Goal: Task Accomplishment & Management: Complete application form

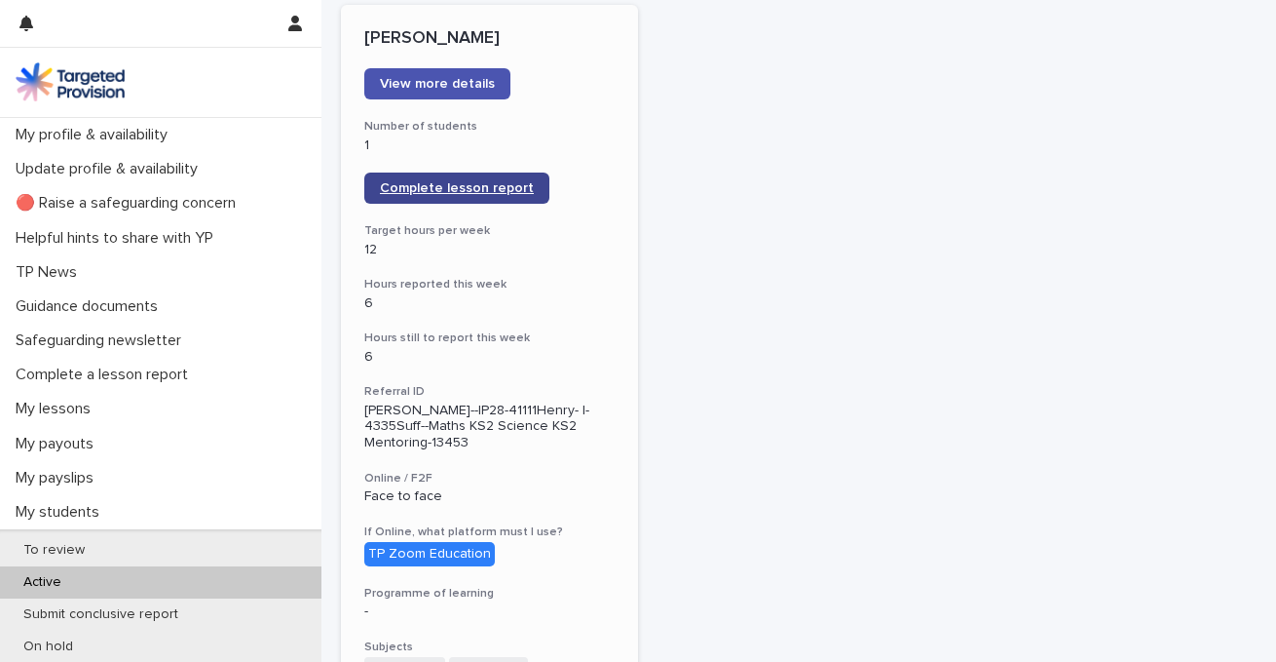
scroll to position [295, 0]
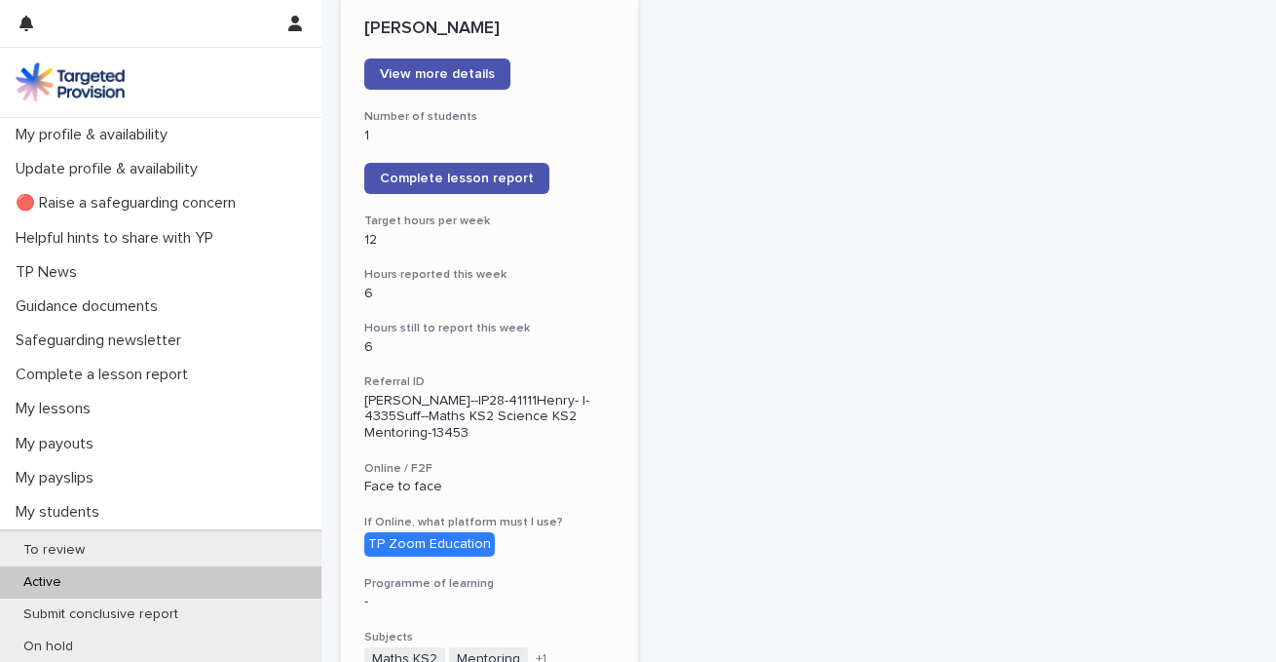
click at [458, 532] on div "TP Zoom Education" at bounding box center [429, 544] width 131 height 24
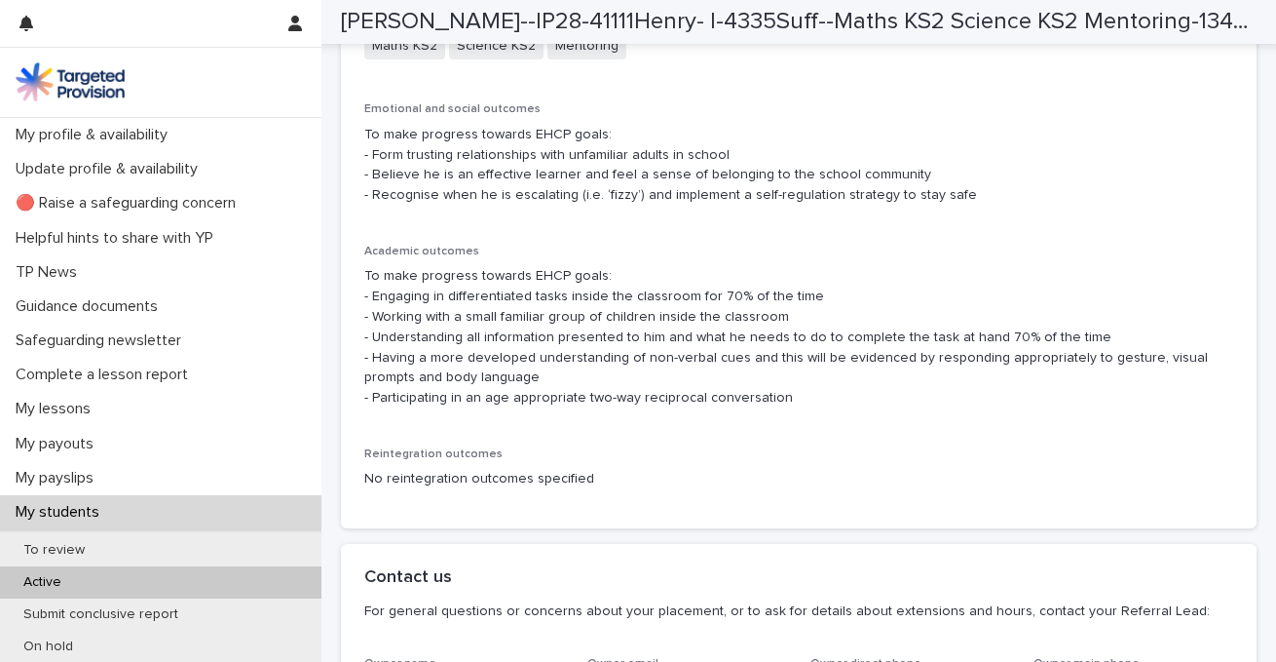
scroll to position [4255, 0]
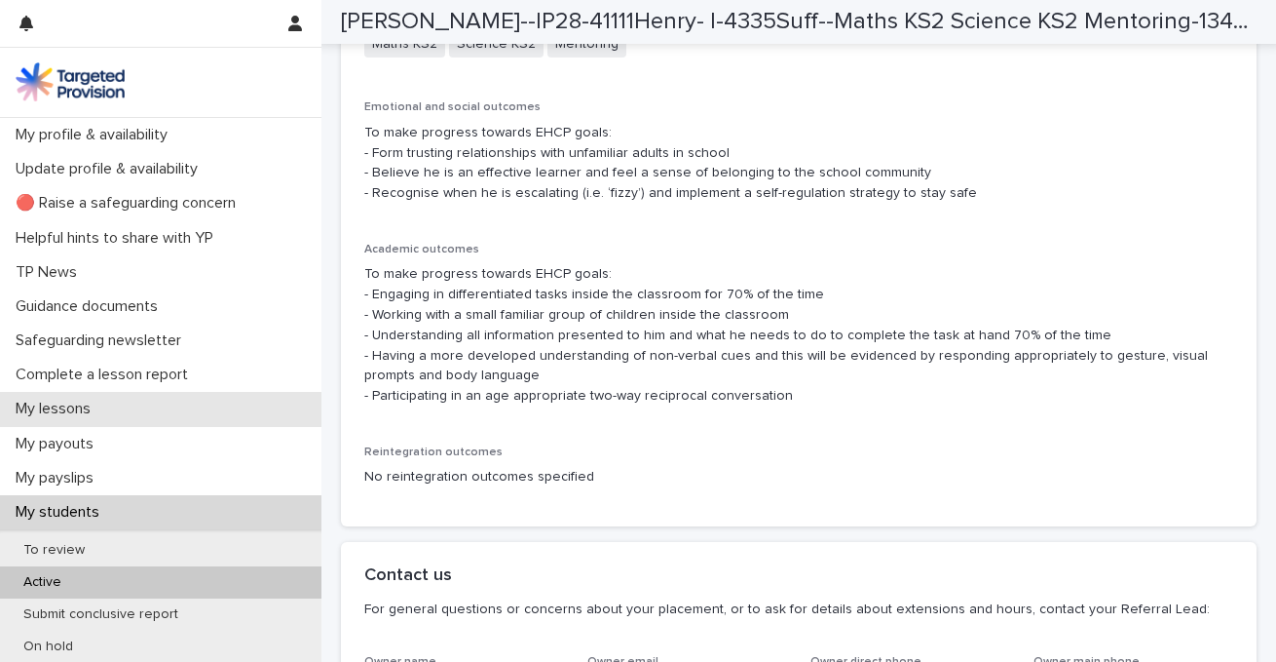
click at [103, 403] on p "My lessons" at bounding box center [57, 408] width 98 height 19
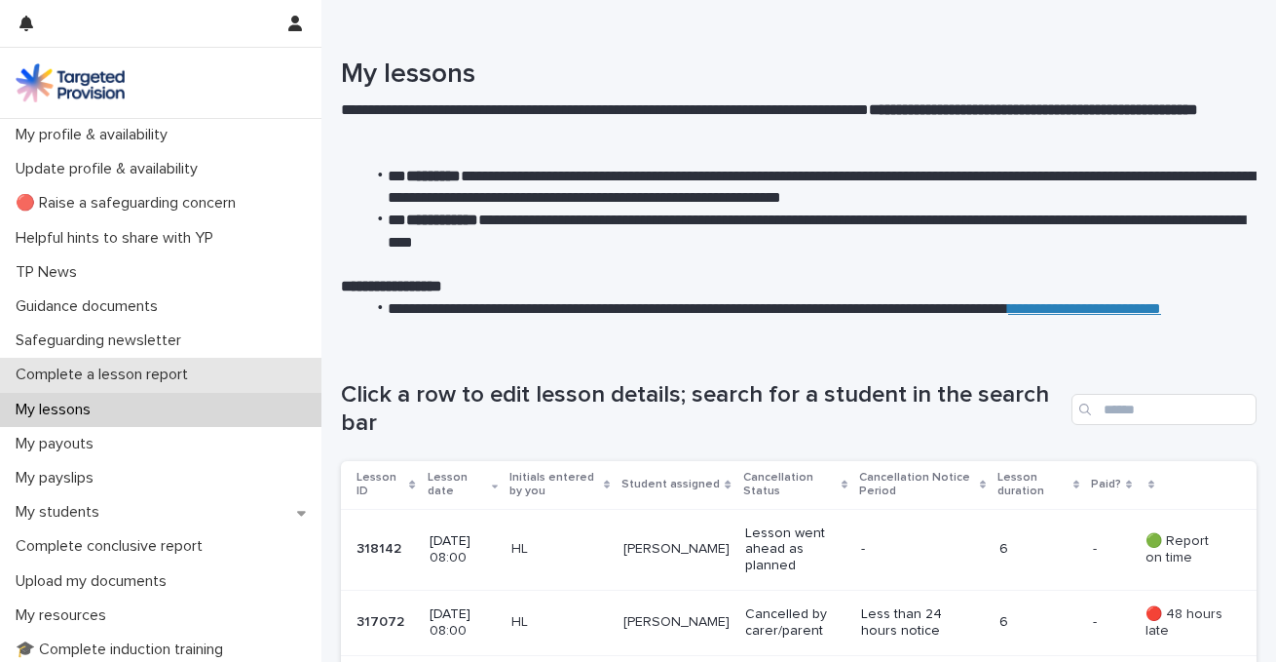
click at [126, 375] on p "Complete a lesson report" at bounding box center [106, 374] width 196 height 19
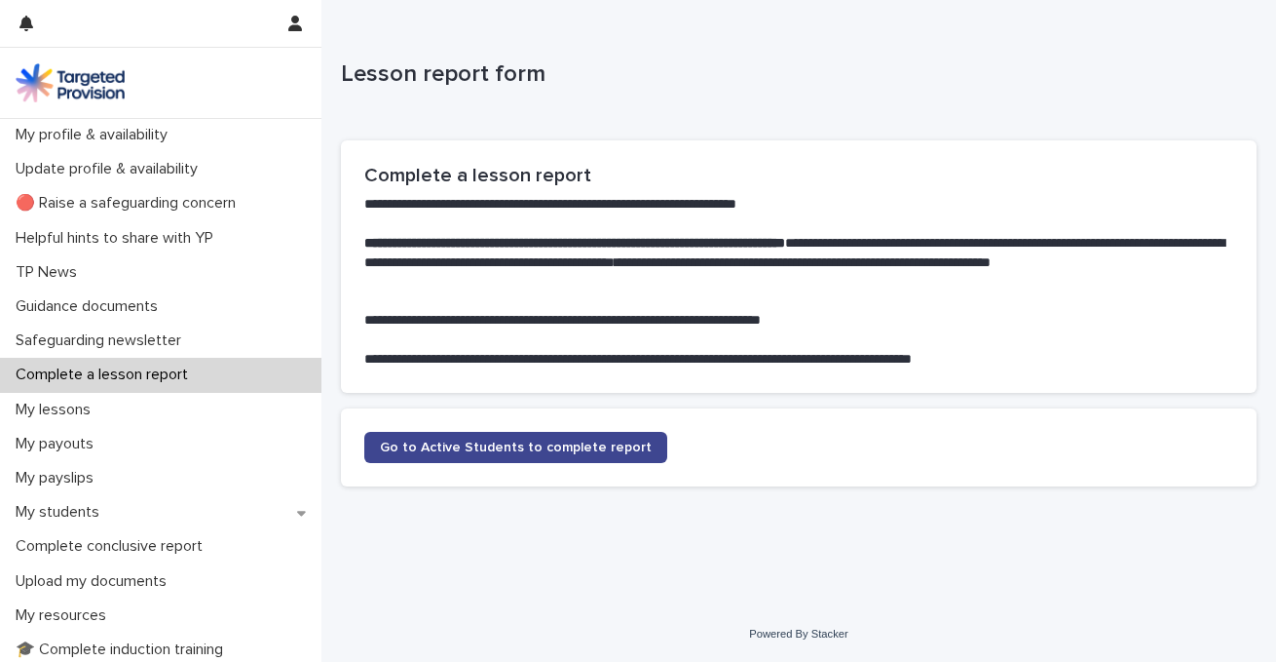
click at [424, 442] on span "Go to Active Students to complete report" at bounding box center [516, 447] width 272 height 14
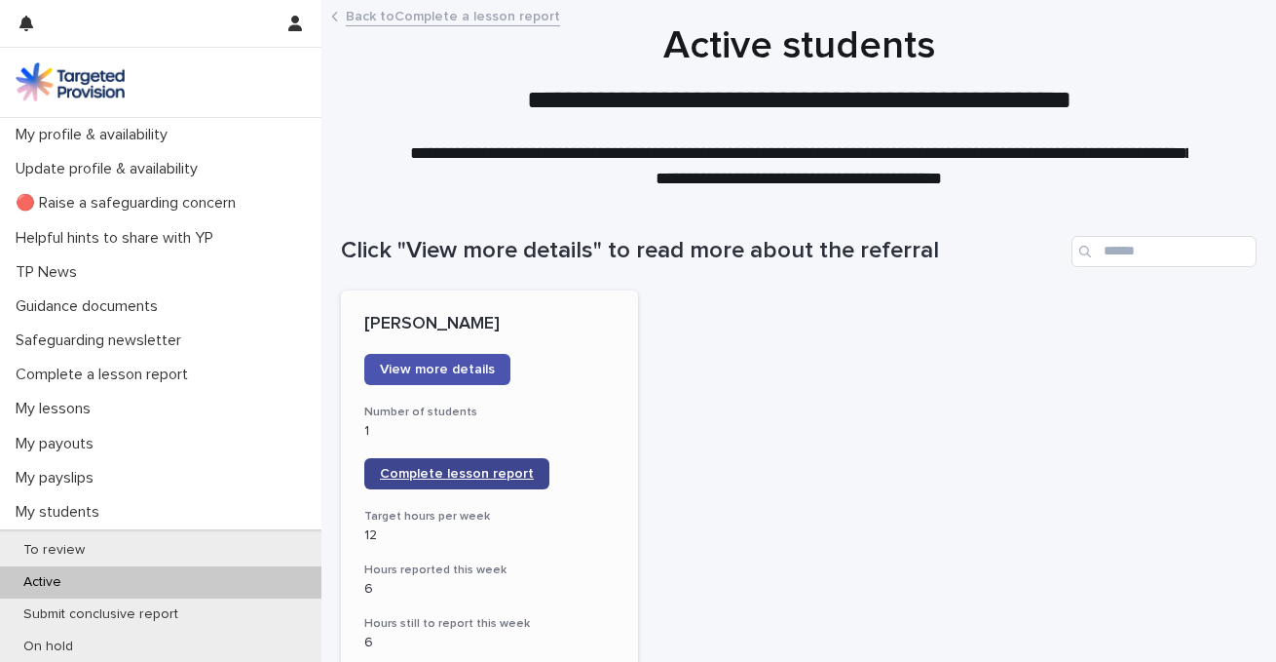
click at [471, 471] on span "Complete lesson report" at bounding box center [457, 474] width 154 height 14
